Goal: Register for event/course

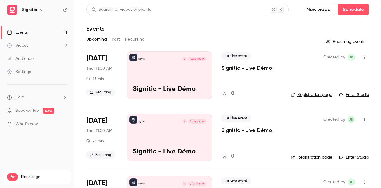
click at [162, 68] on div "Signitic L [DATE] 11:00 AM Signitic - Live Démo" at bounding box center [169, 75] width 85 height 48
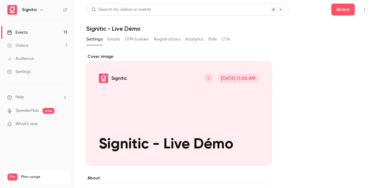
click at [19, 31] on div "Events" at bounding box center [17, 32] width 21 height 6
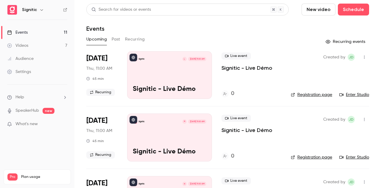
click at [349, 94] on link "Enter Studio" at bounding box center [354, 95] width 30 height 6
